Goal: Information Seeking & Learning: Learn about a topic

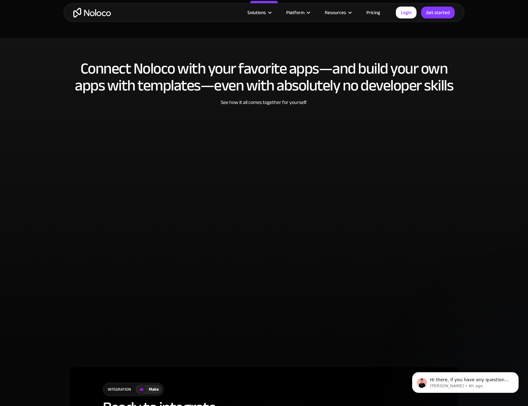
click at [370, 11] on link "Pricing" at bounding box center [373, 12] width 29 height 8
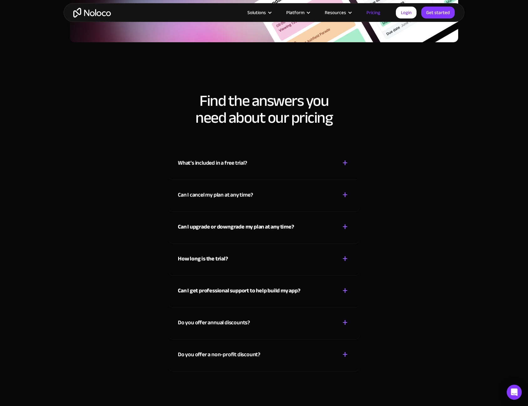
scroll to position [2694, 0]
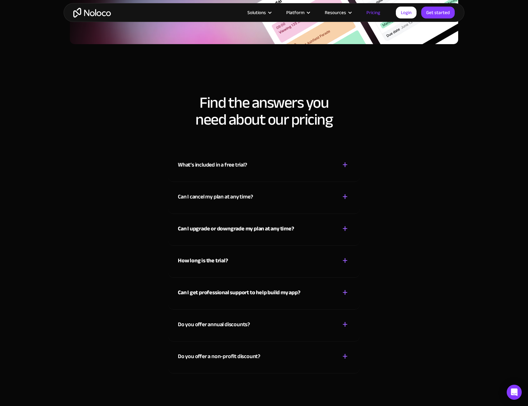
click at [97, 13] on img "home" at bounding box center [92, 13] width 38 height 10
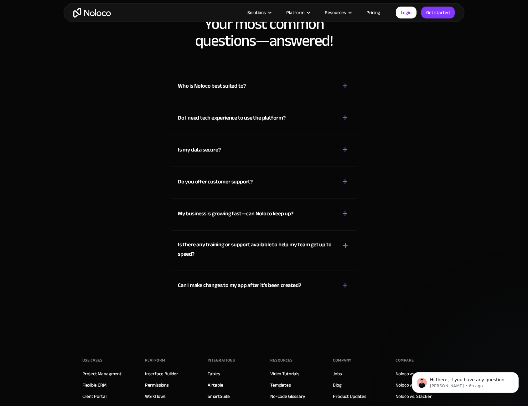
scroll to position [3258, 0]
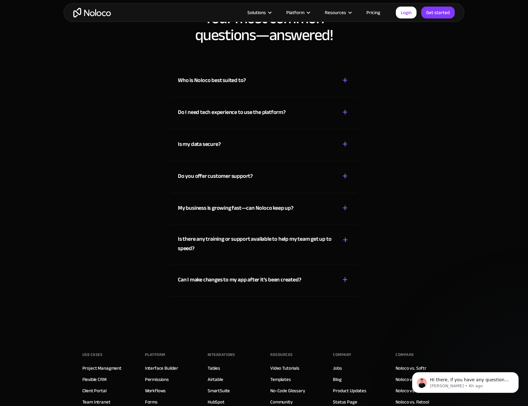
click at [206, 144] on div "Is my data secure?" at bounding box center [199, 144] width 43 height 9
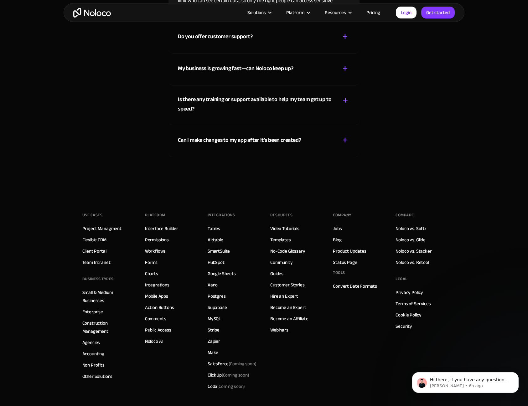
scroll to position [3446, 0]
